Goal: Find specific page/section: Find specific page/section

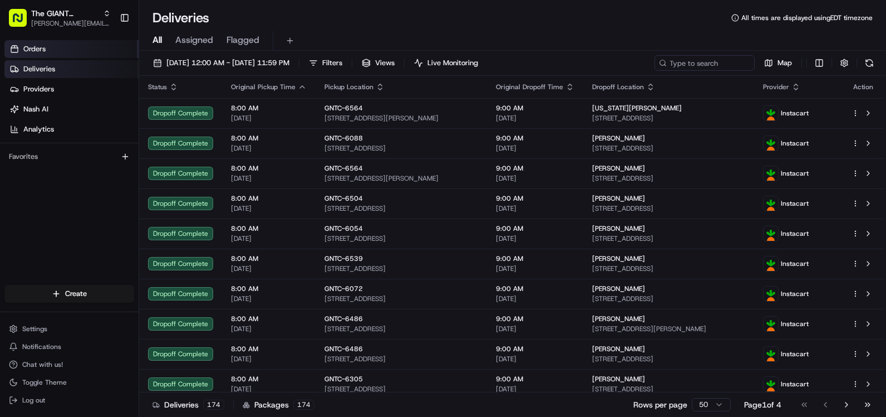
click at [35, 46] on span "Orders" at bounding box center [34, 49] width 22 height 10
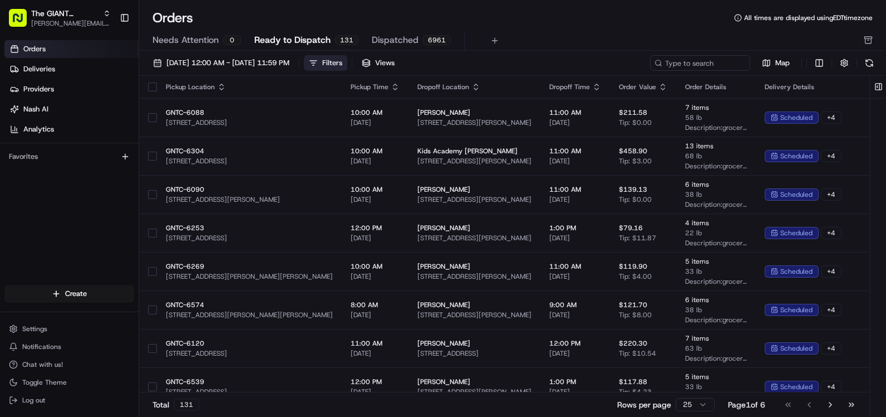
click at [342, 62] on div "Filters" at bounding box center [332, 63] width 20 height 10
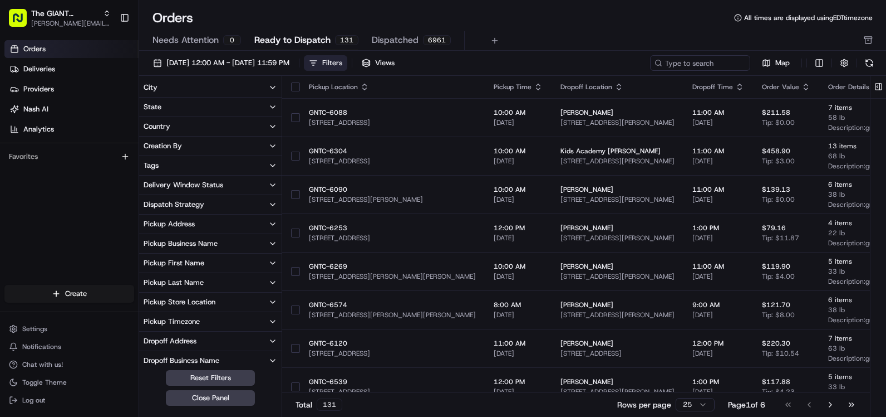
click at [178, 302] on div "Pickup Store Location" at bounding box center [180, 302] width 72 height 10
click at [195, 296] on button "Pickup Store Location" at bounding box center [210, 301] width 143 height 19
click at [192, 297] on div "Pickup Store Location" at bounding box center [180, 302] width 72 height 10
click at [192, 321] on input at bounding box center [217, 321] width 125 height 16
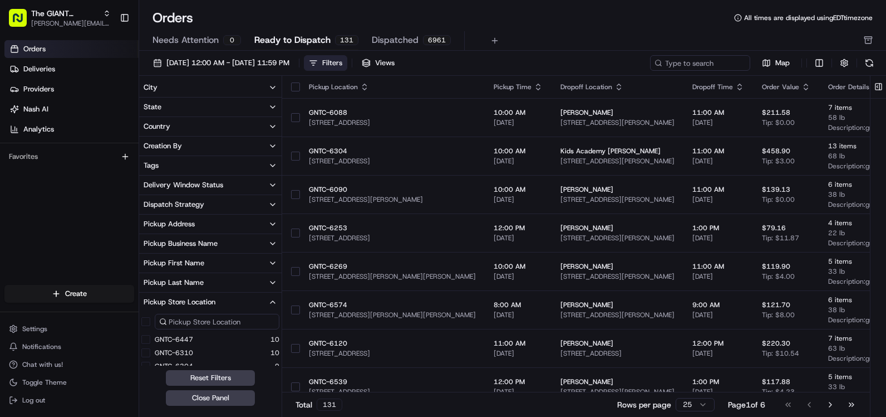
type input "6"
type input "gntc-6045"
click at [174, 339] on label "GNTC-6045" at bounding box center [174, 339] width 38 height 9
click at [150, 339] on button "GNTC-6045" at bounding box center [145, 339] width 9 height 9
